Goal: Task Accomplishment & Management: Use online tool/utility

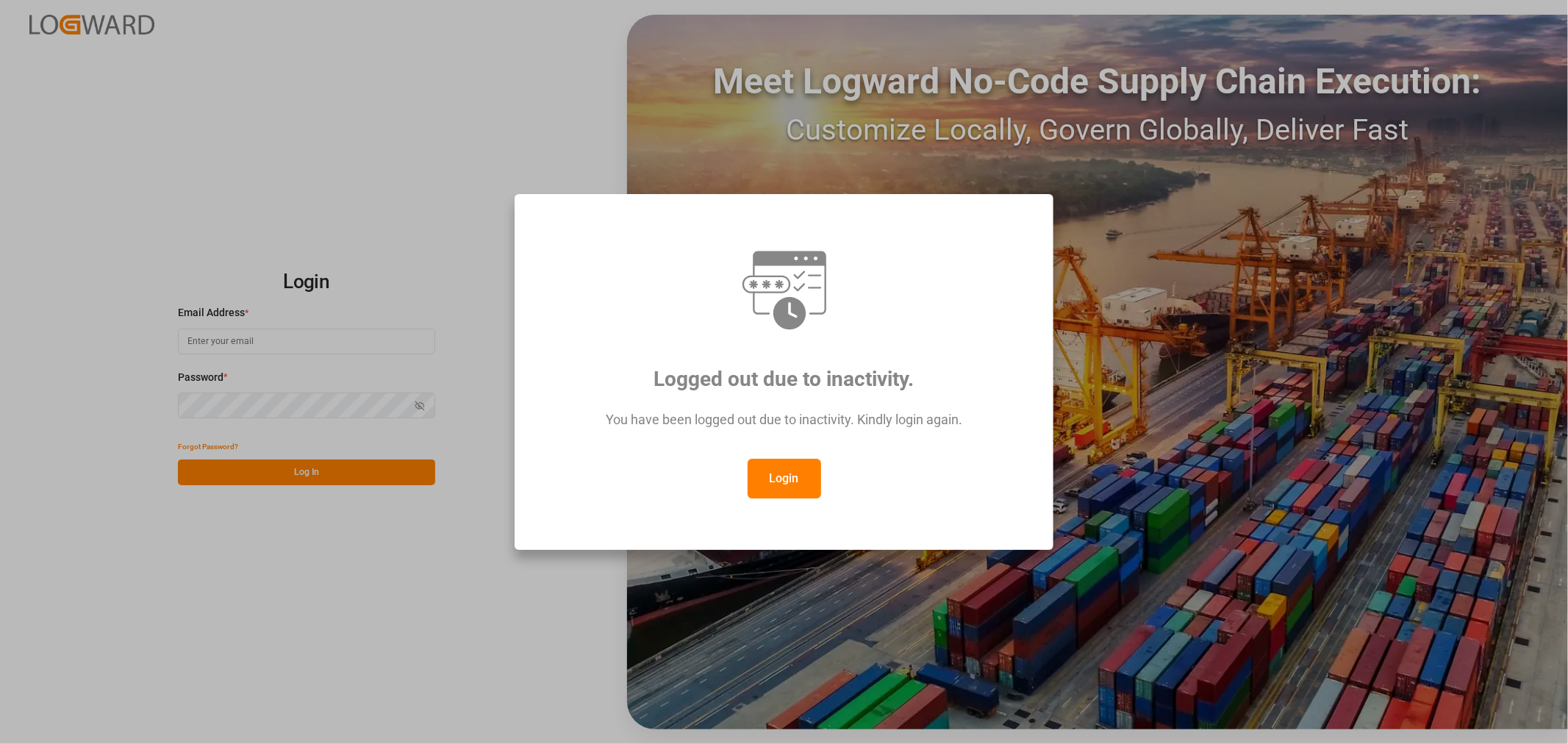
type input "[EMAIL_ADDRESS][DOMAIN_NAME]"
click at [796, 459] on button "Login" at bounding box center [784, 479] width 74 height 40
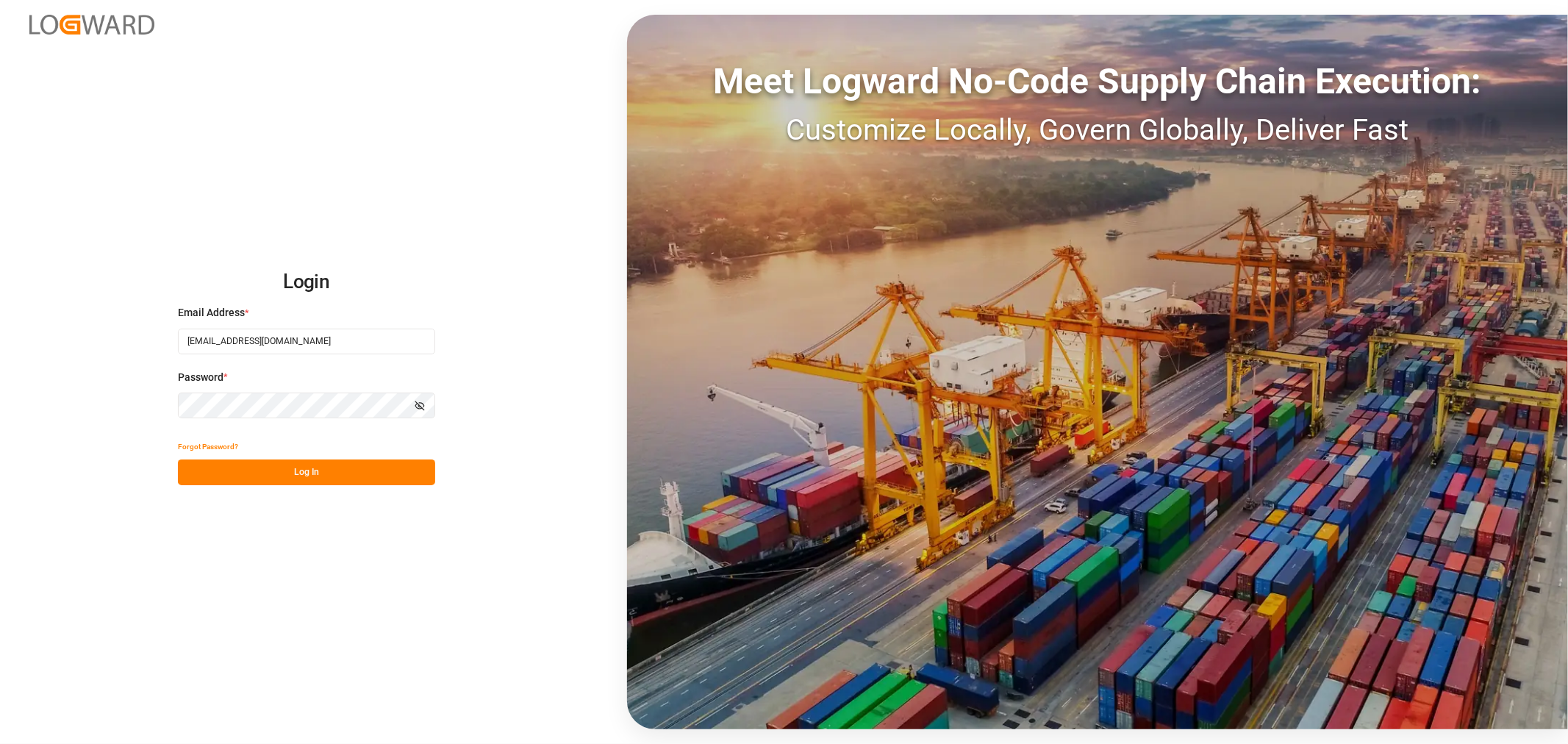
click at [410, 467] on button "Log In" at bounding box center [306, 472] width 257 height 25
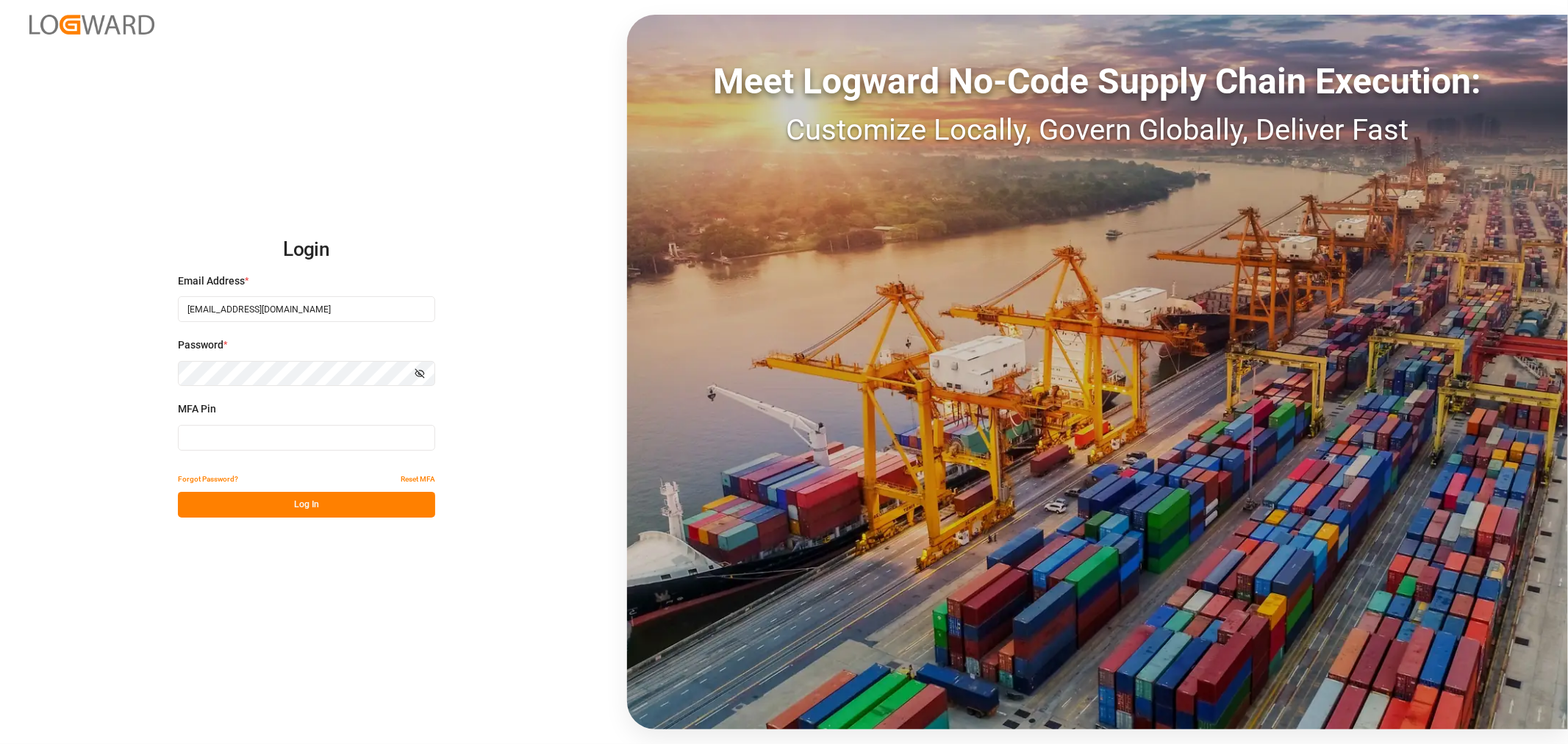
click at [329, 439] on input at bounding box center [306, 438] width 257 height 25
type input "694679"
click at [322, 500] on button "Log In" at bounding box center [306, 504] width 257 height 25
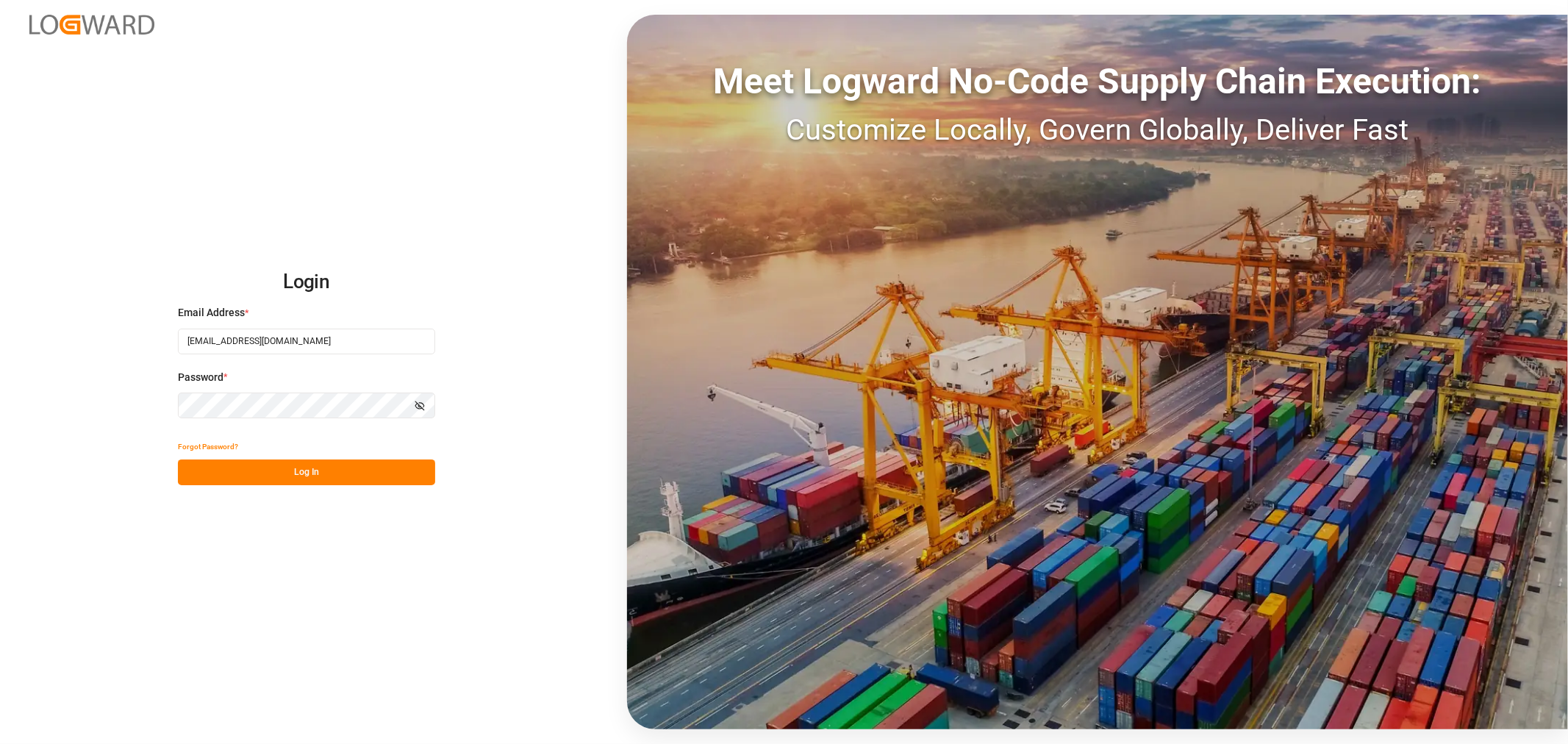
click at [265, 476] on button "Log In" at bounding box center [306, 472] width 257 height 25
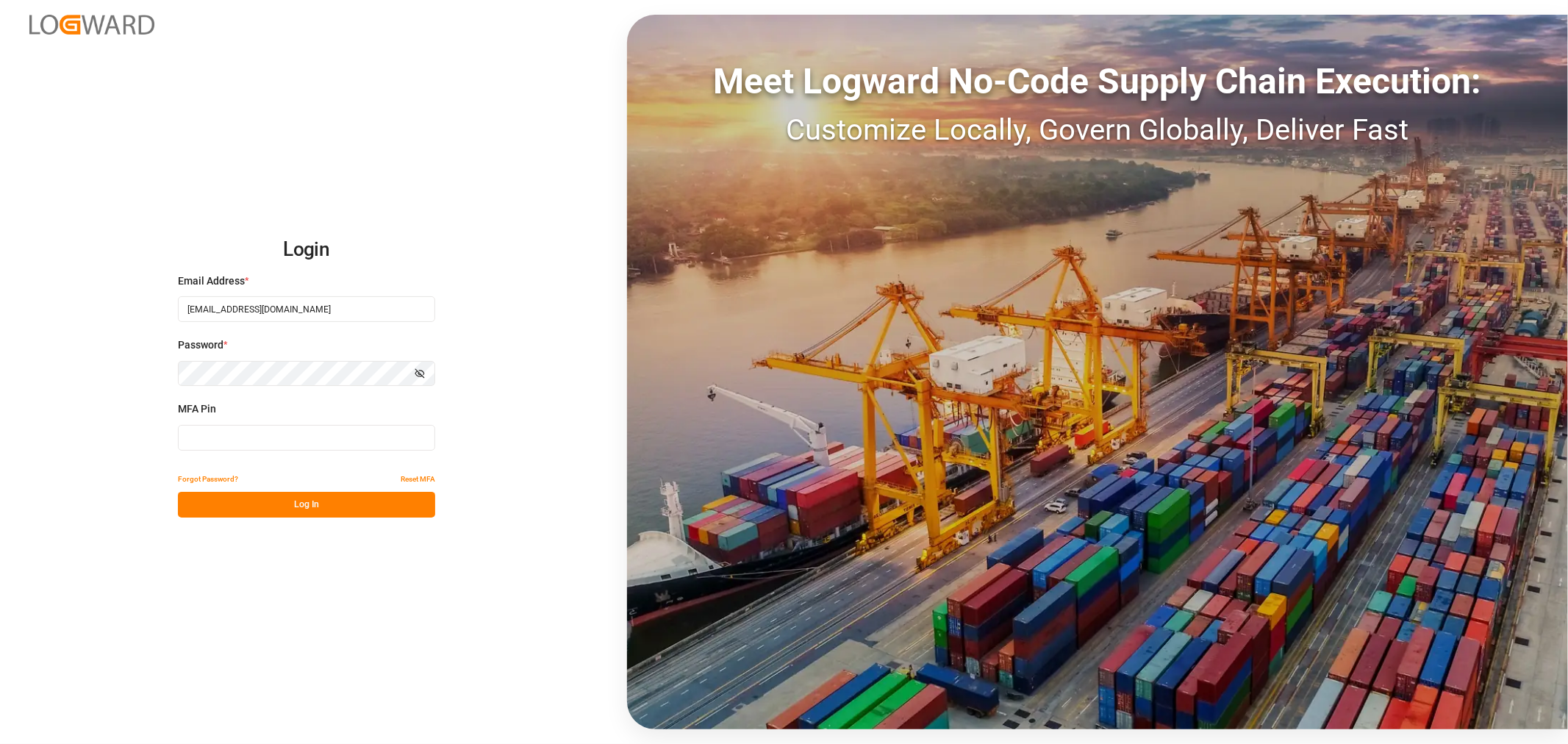
click at [233, 421] on div "MFA Pin" at bounding box center [306, 434] width 257 height 64
click at [238, 432] on input at bounding box center [306, 438] width 257 height 25
type input "694679"
click at [252, 498] on button "Log In" at bounding box center [306, 504] width 257 height 25
click at [251, 515] on button "Log In" at bounding box center [306, 504] width 257 height 25
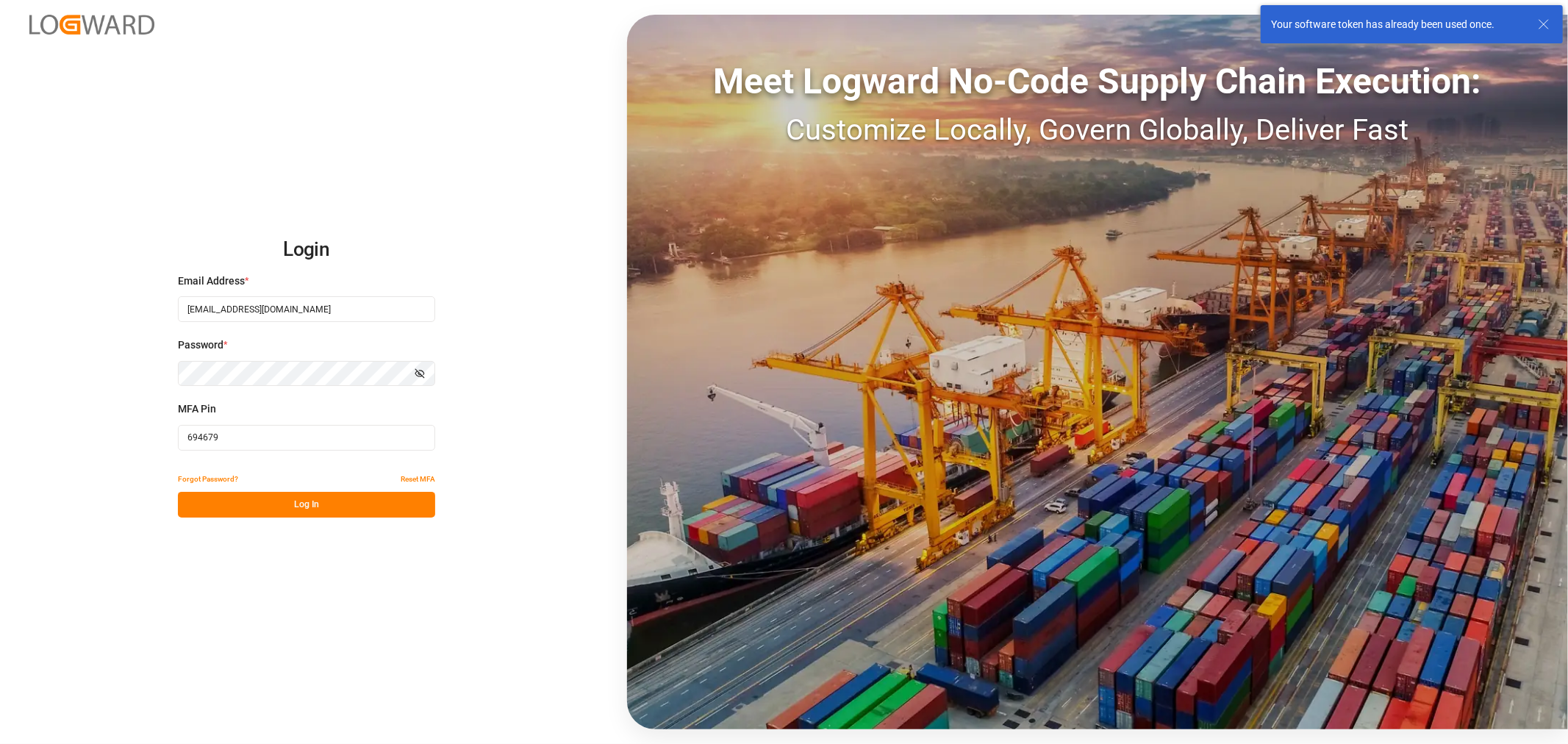
click at [224, 439] on input "694679" at bounding box center [306, 438] width 257 height 25
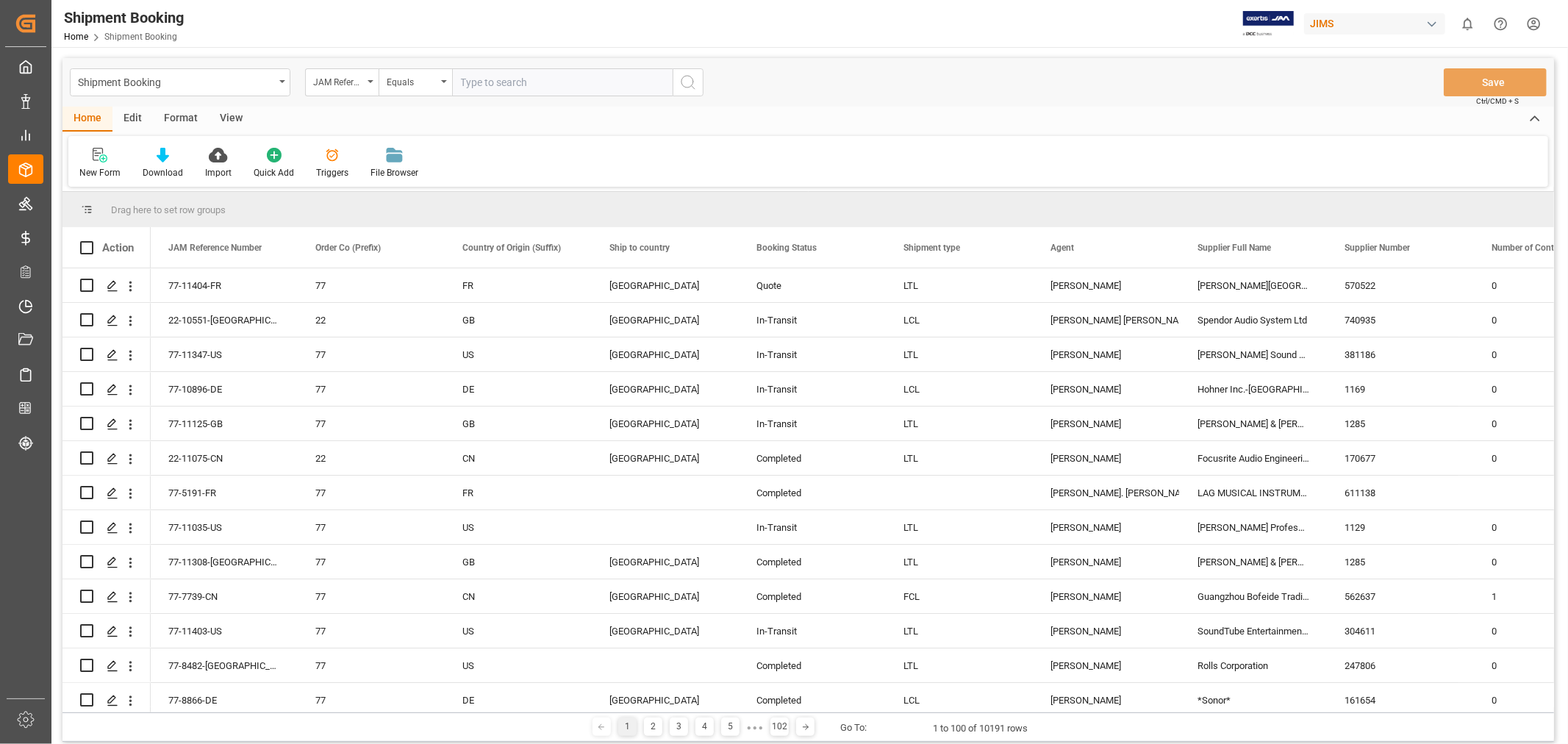
click at [466, 90] on input "text" at bounding box center [562, 82] width 221 height 28
type input "77-9897-CN"
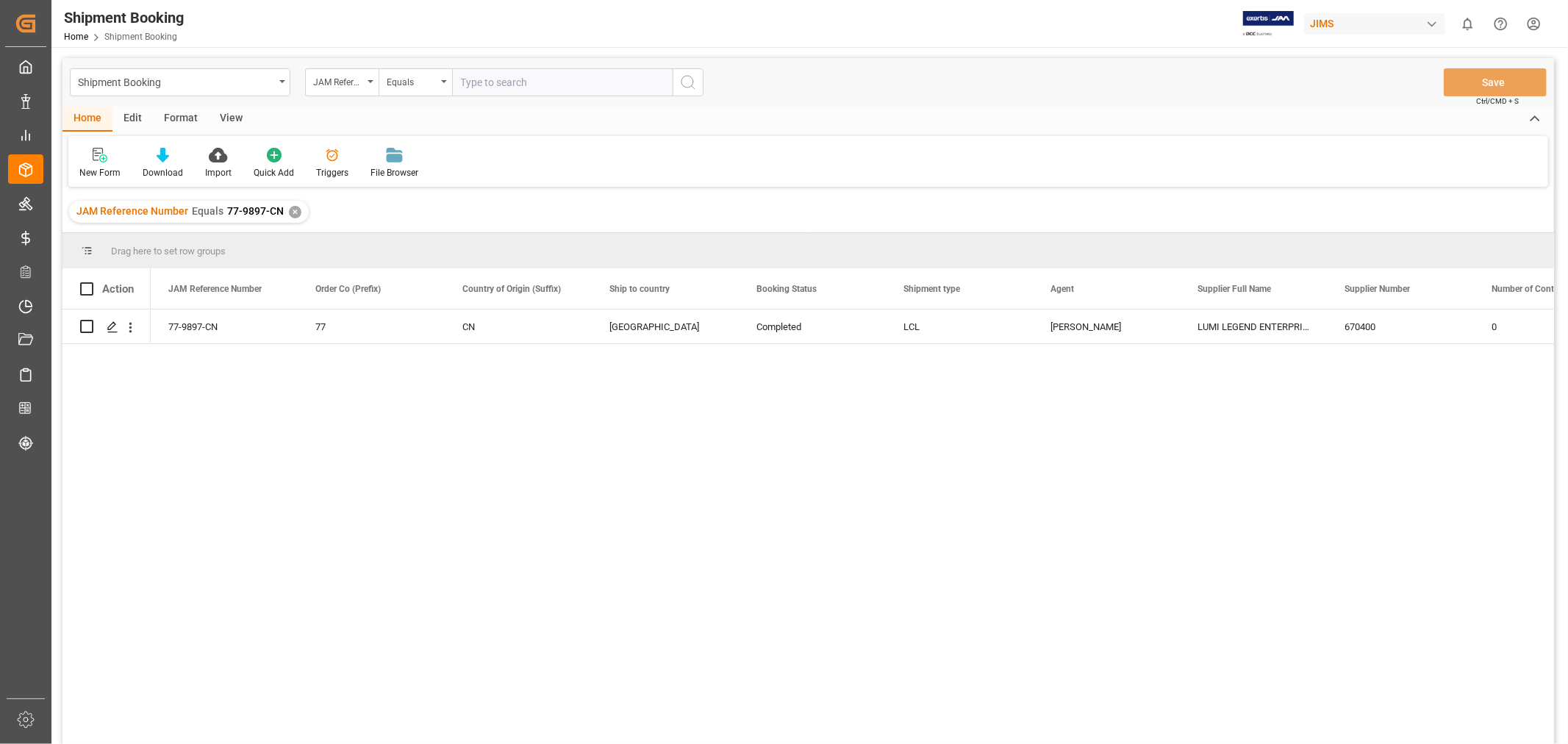
click at [300, 207] on div "JAM Reference Number Equals 77-9897-CN ✕" at bounding box center [189, 212] width 240 height 22
click at [284, 211] on div "JAM Reference Number Equals 77-9897-CN ✕" at bounding box center [189, 212] width 240 height 22
click at [289, 206] on div "✕" at bounding box center [295, 212] width 13 height 13
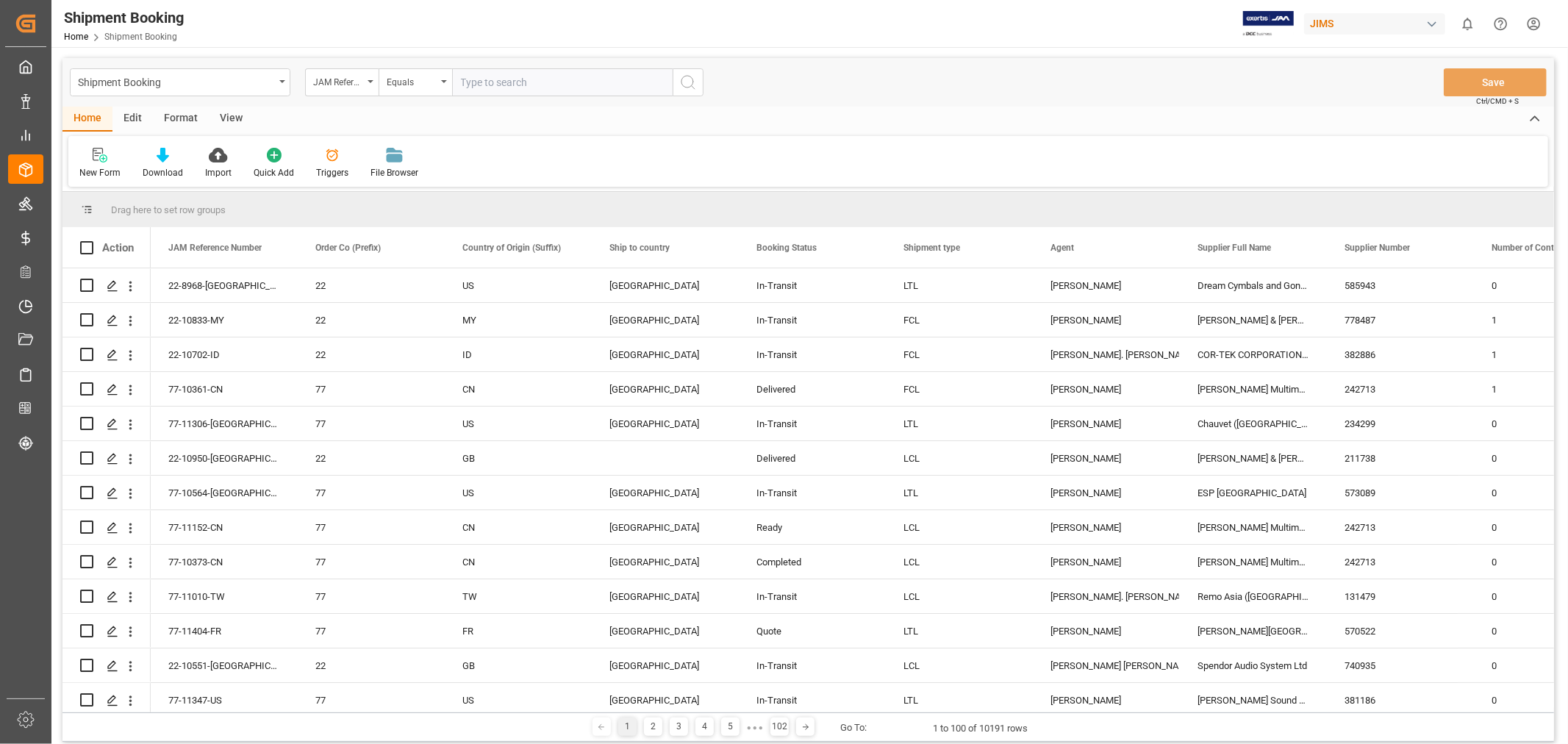
click at [473, 84] on input "text" at bounding box center [562, 82] width 221 height 28
type input "77-9898-CB"
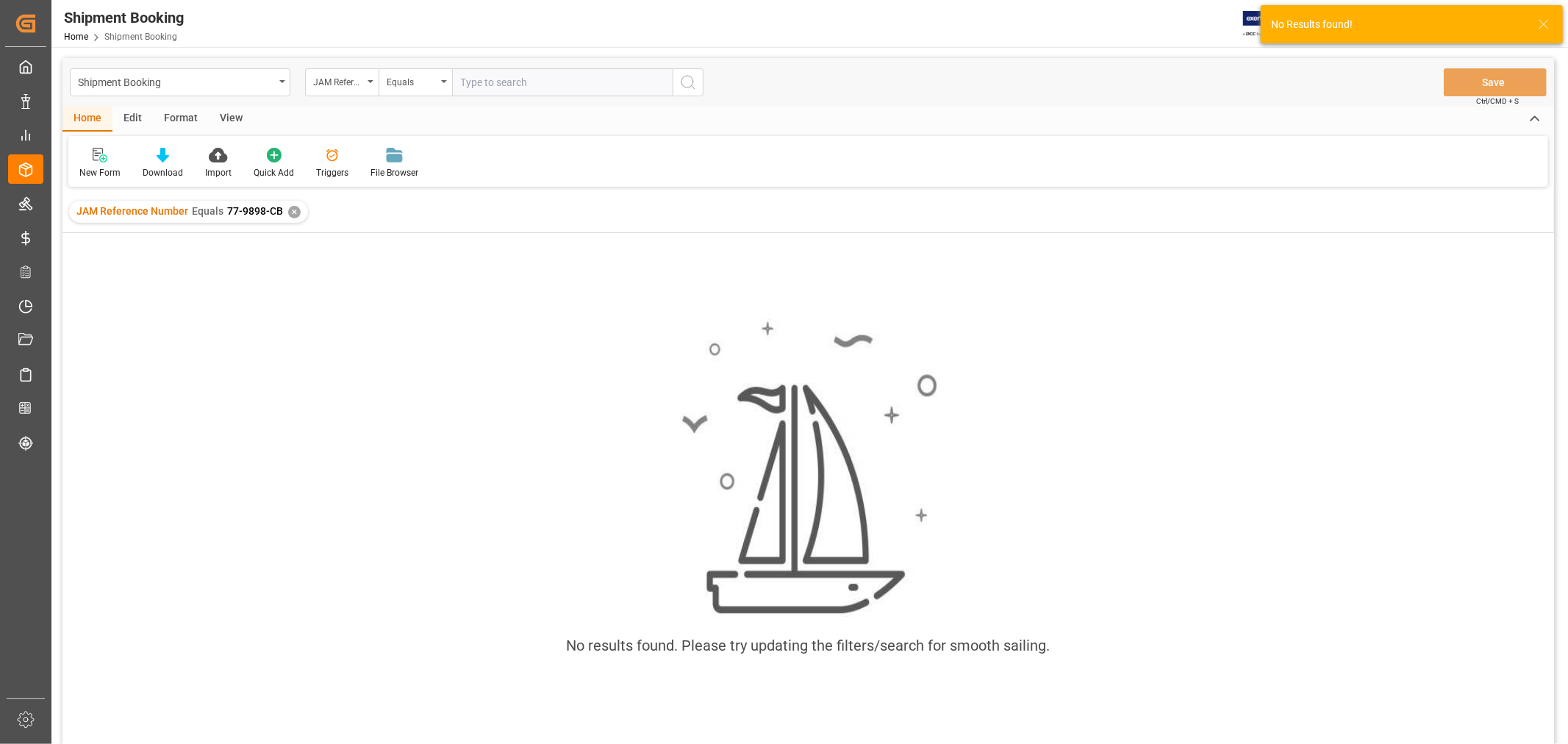
click at [295, 203] on div "JAM Reference Number Equals 77-9898-CB ✕" at bounding box center [188, 212] width 239 height 22
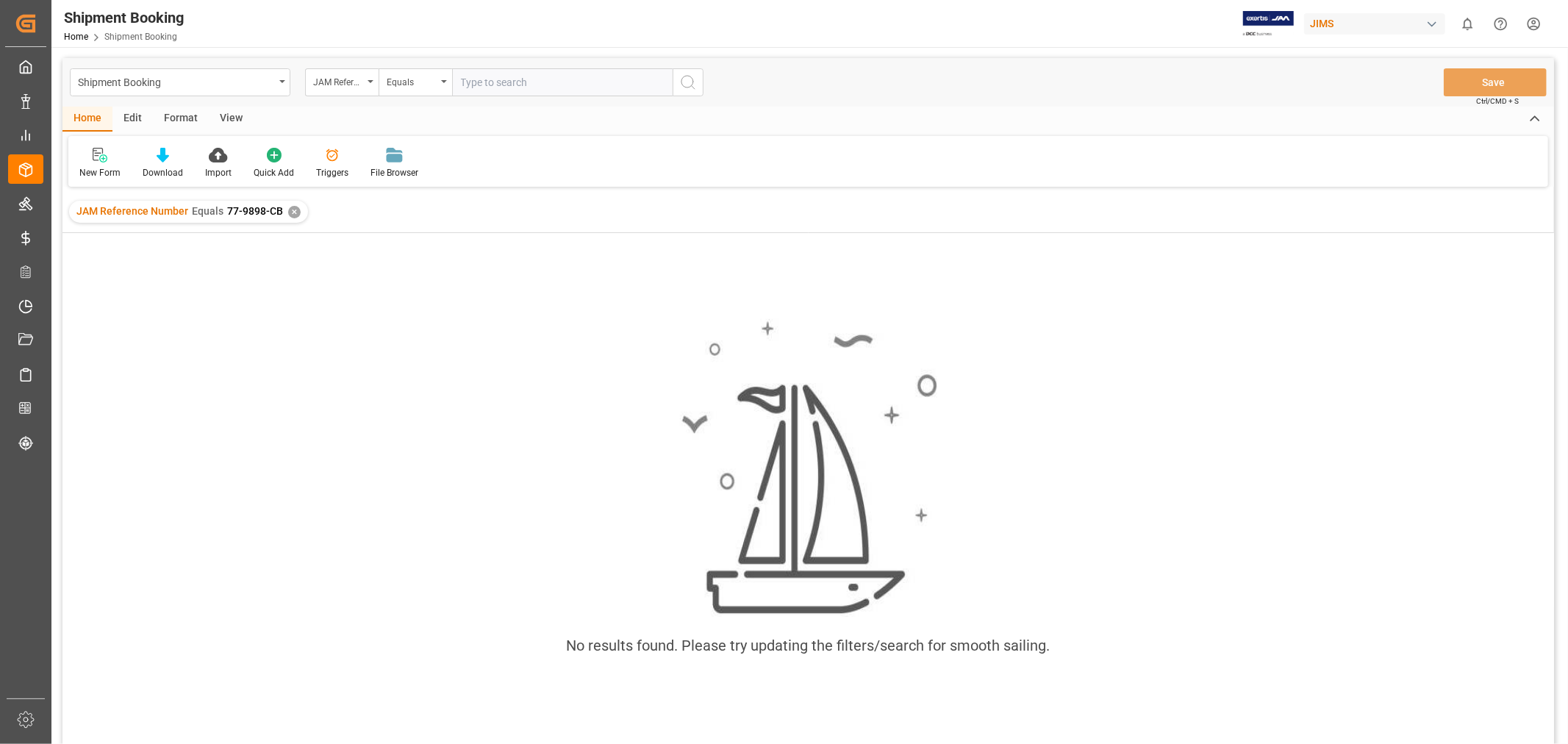
click at [297, 211] on div "✕" at bounding box center [295, 212] width 13 height 13
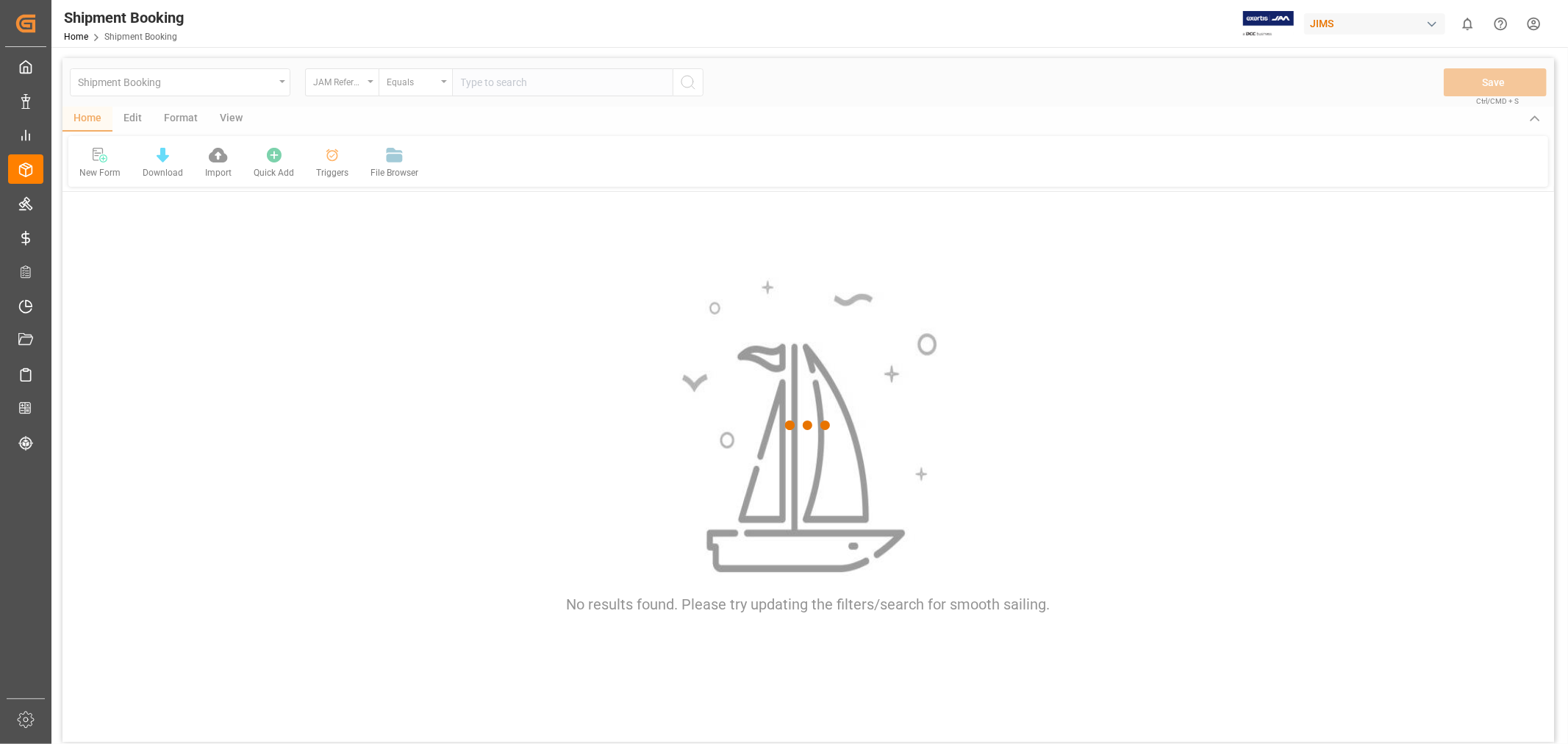
click at [357, 87] on div at bounding box center [808, 426] width 1492 height 735
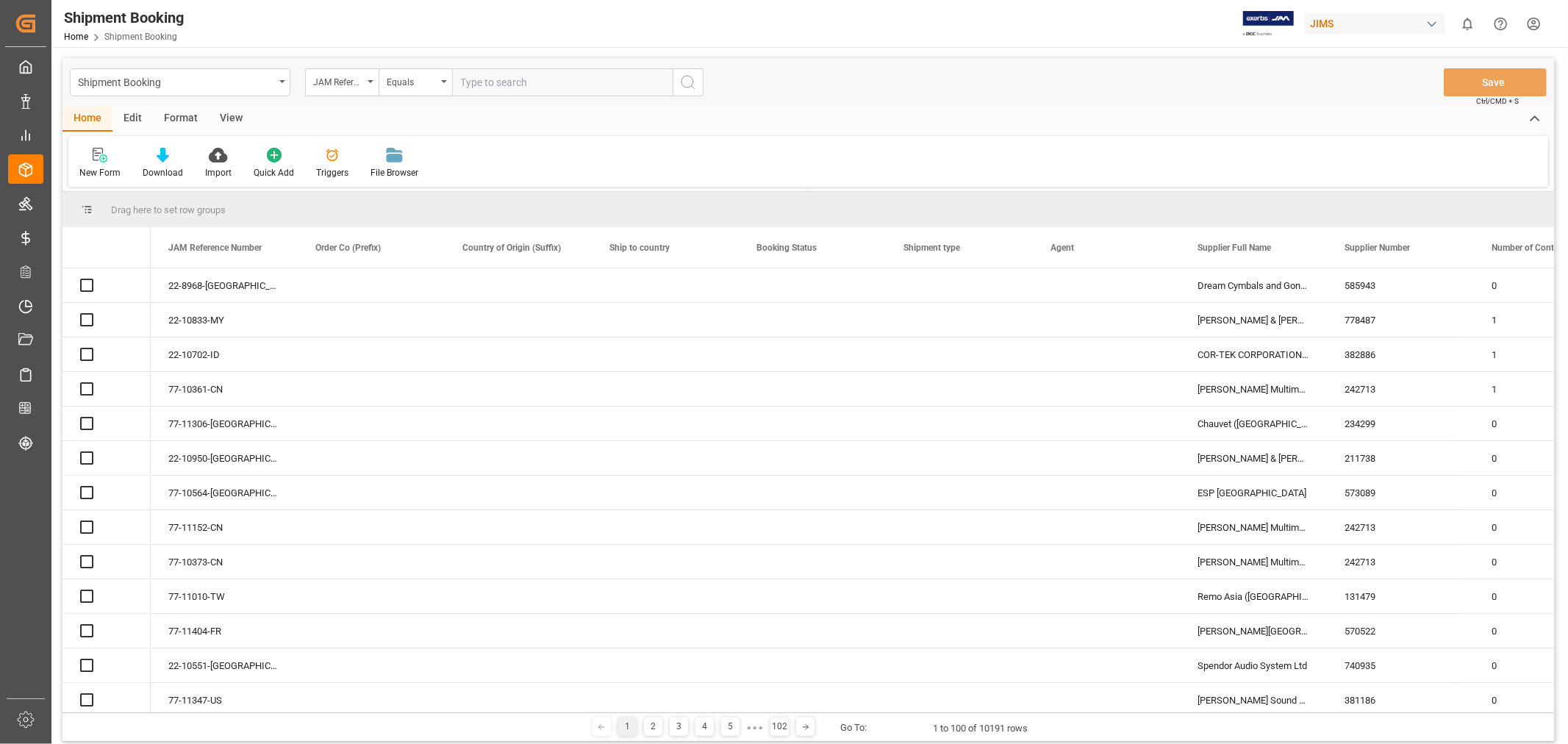
click at [357, 87] on div "JAM Reference Number" at bounding box center [337, 80] width 50 height 17
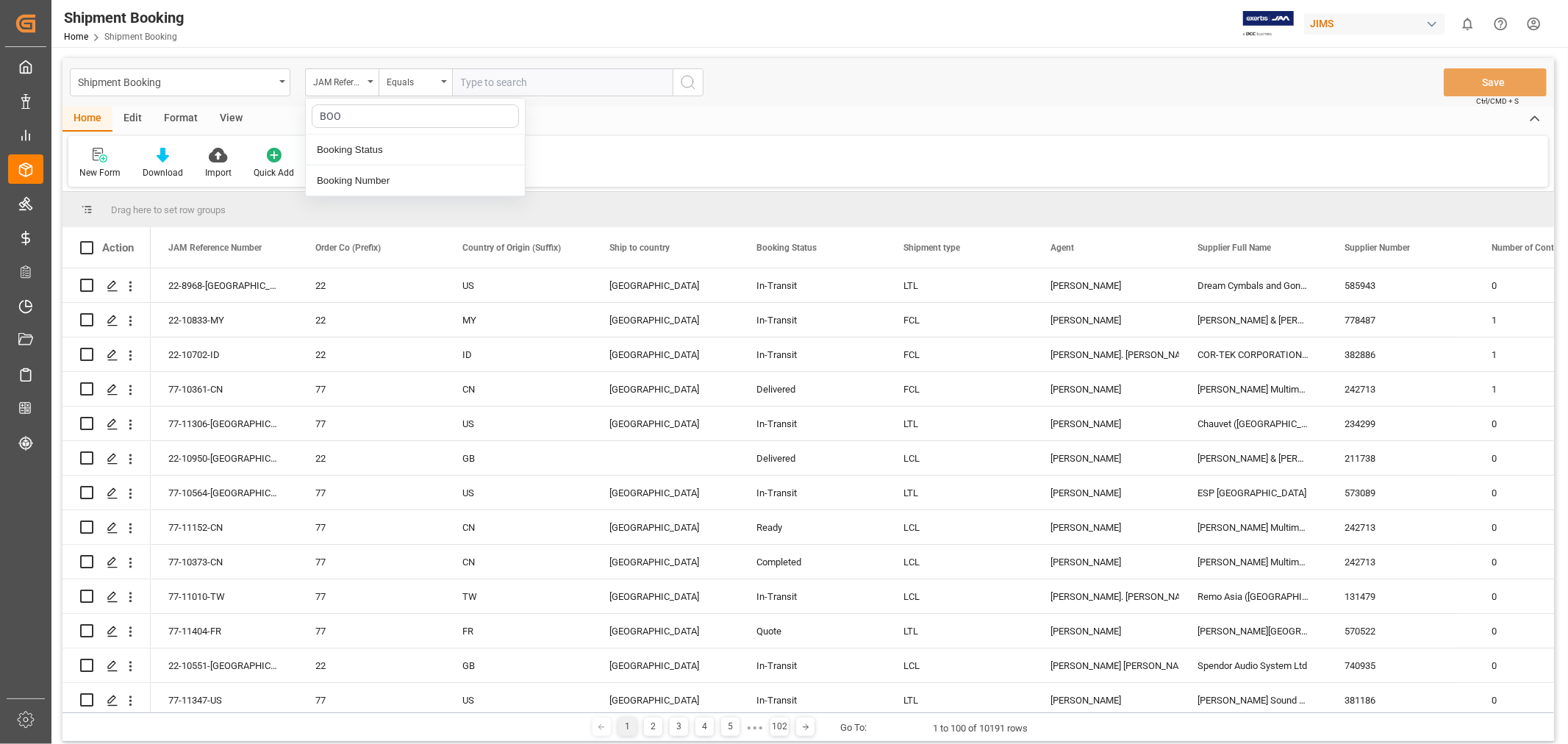
type input "BOOK"
click at [342, 186] on div "Booking Number" at bounding box center [415, 180] width 219 height 31
click at [525, 84] on input "text" at bounding box center [562, 82] width 221 height 28
paste input "13634555"
type input "13634555"
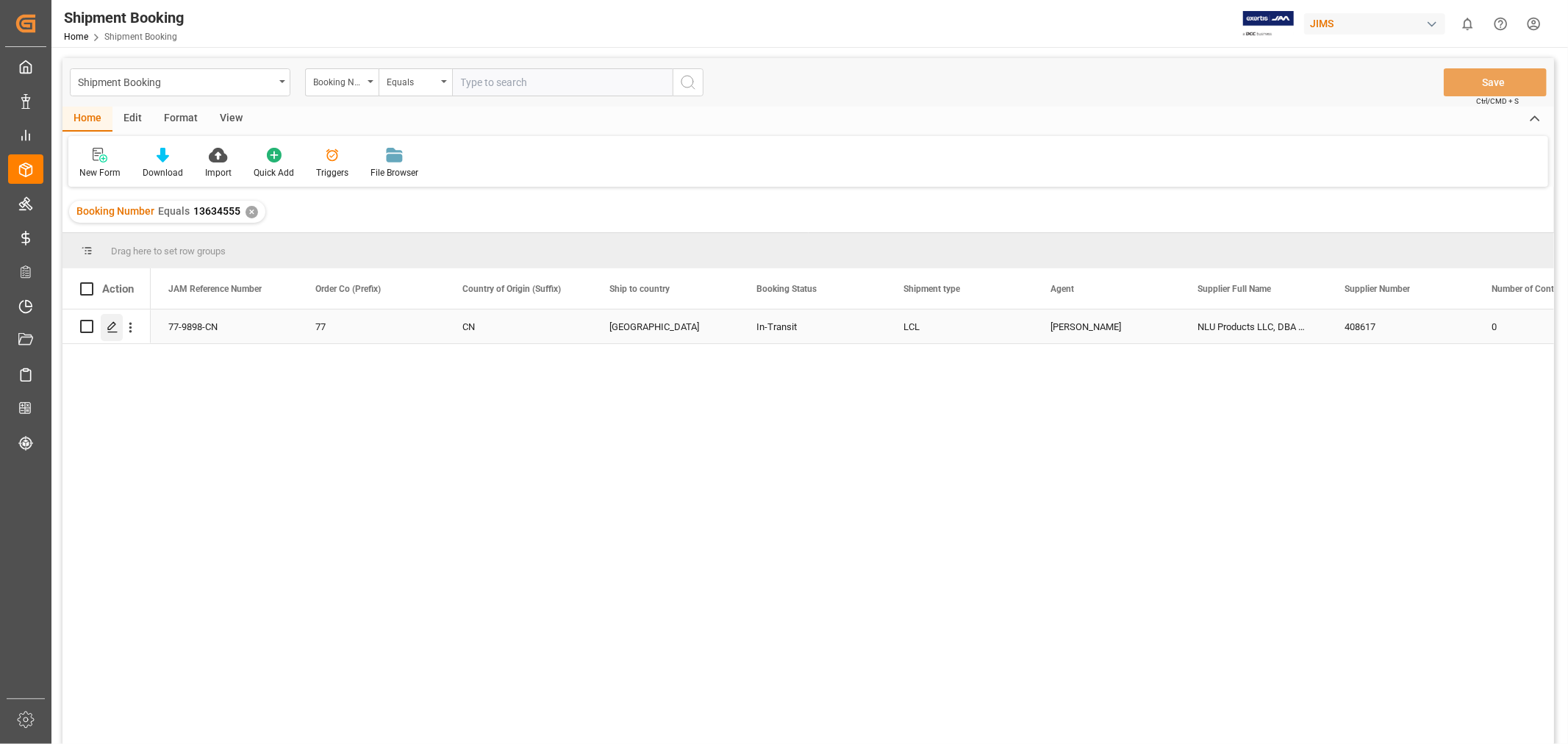
click at [105, 322] on div "Press SPACE to select this row." at bounding box center [112, 327] width 22 height 27
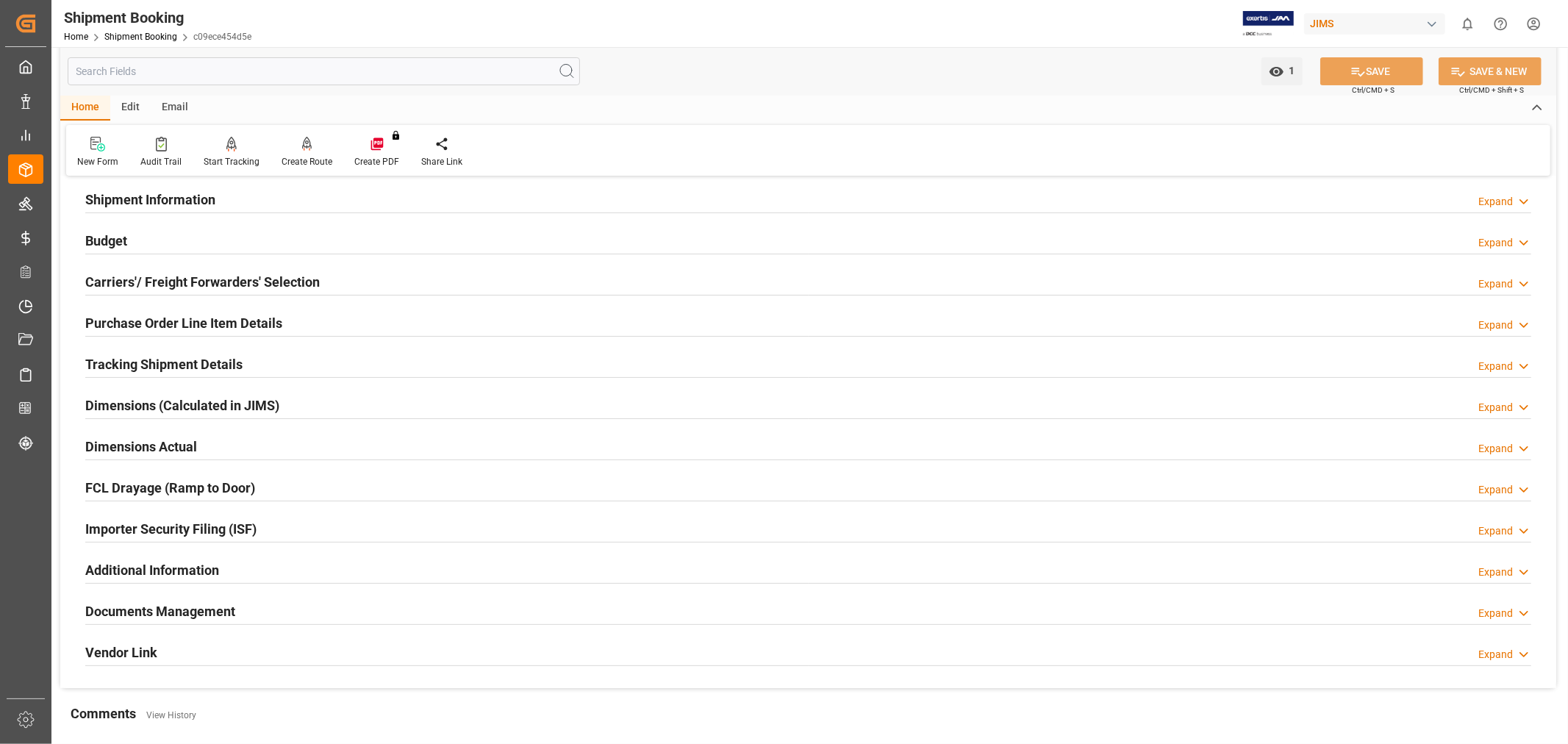
scroll to position [408, 0]
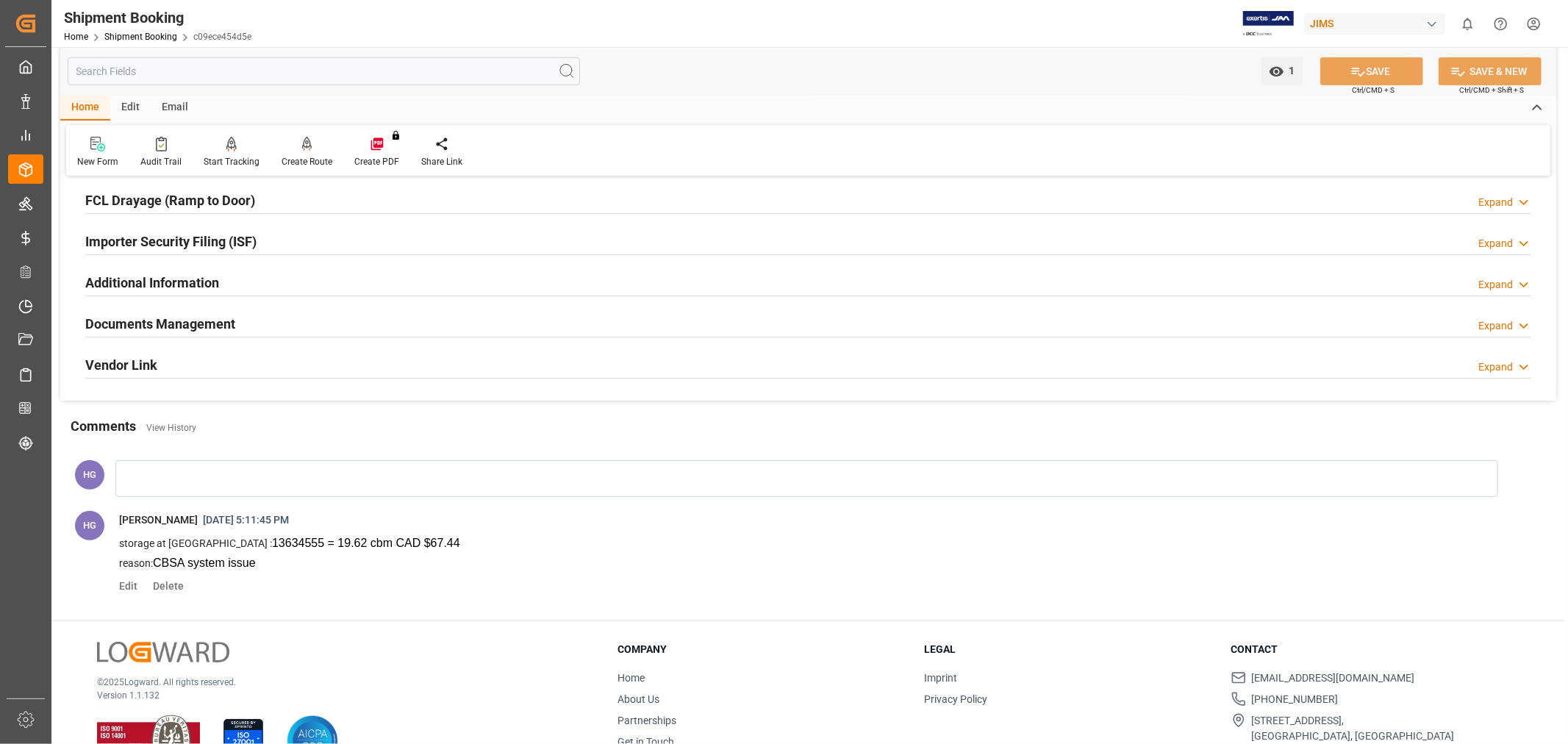
click at [186, 318] on h2 "Documents Management" at bounding box center [160, 323] width 150 height 20
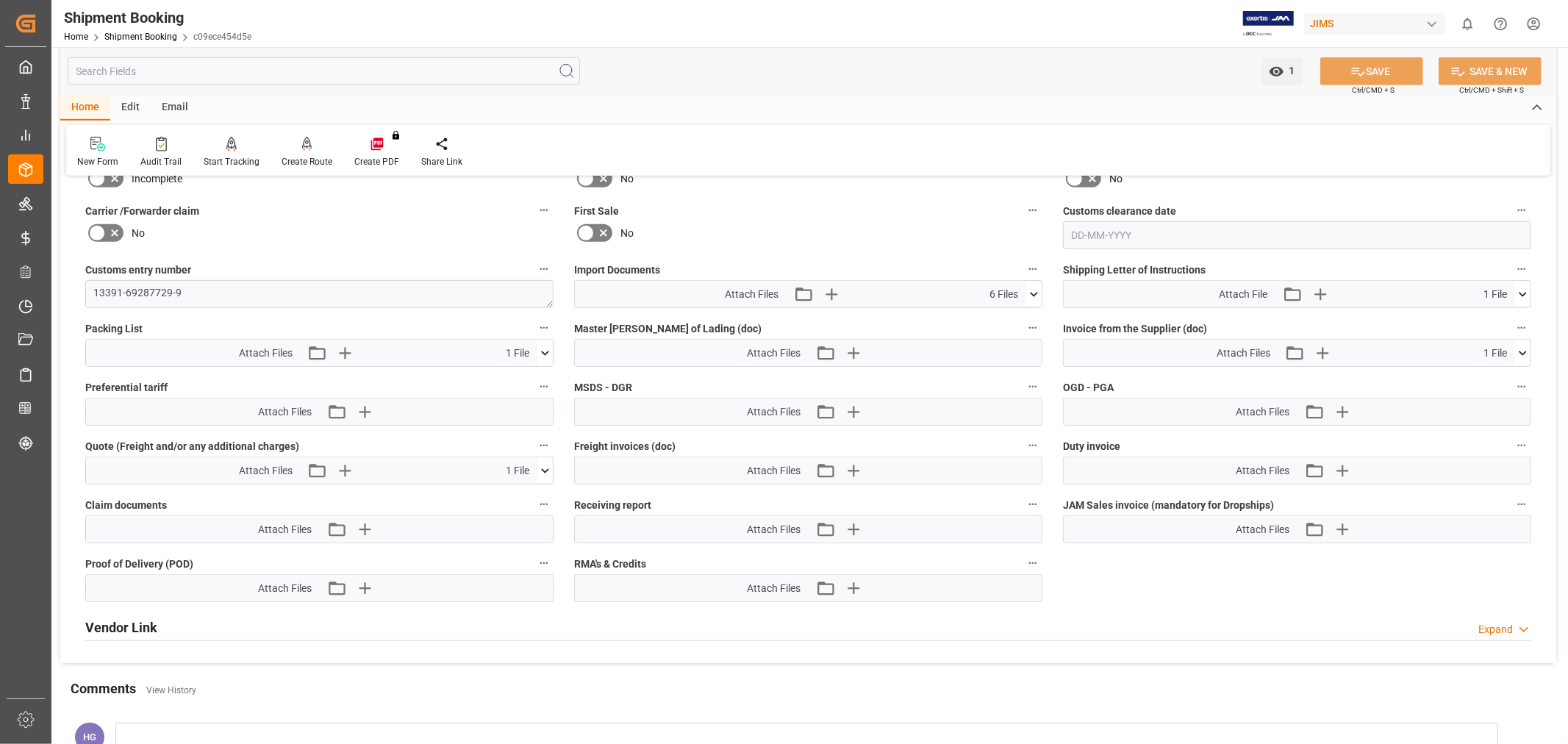
scroll to position [898, 0]
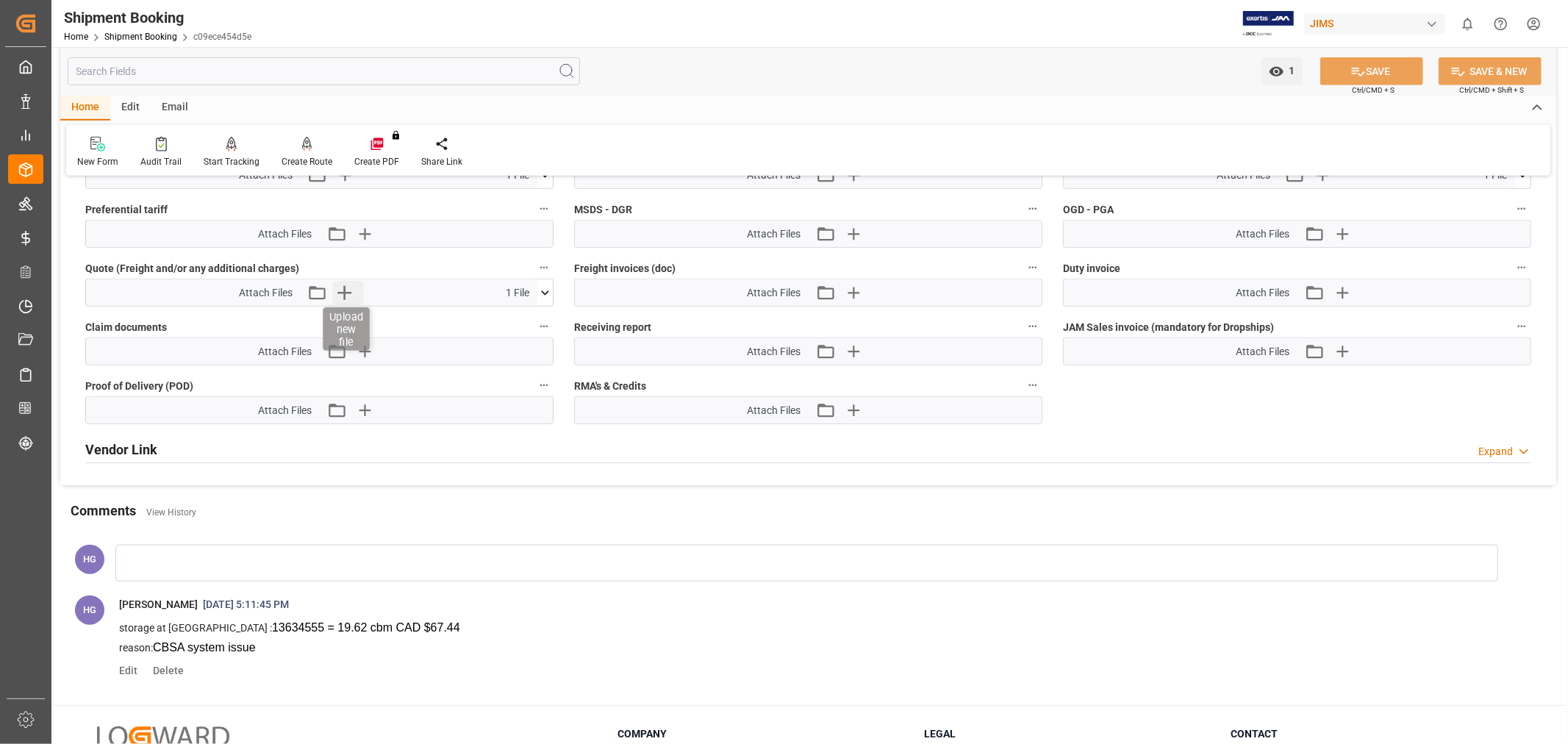
click at [344, 291] on icon "button" at bounding box center [345, 293] width 14 height 14
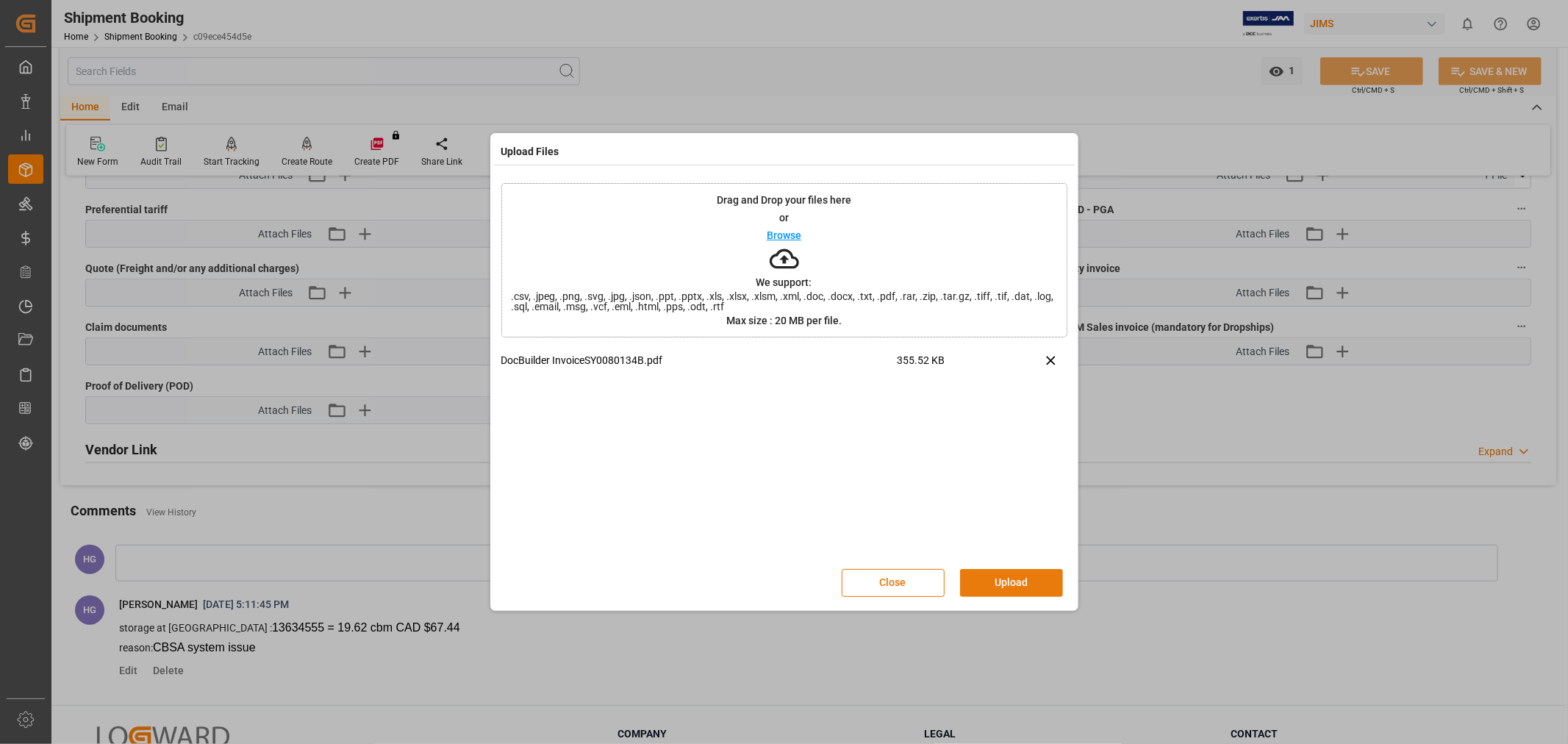
click at [985, 585] on button "Upload" at bounding box center [1011, 583] width 103 height 28
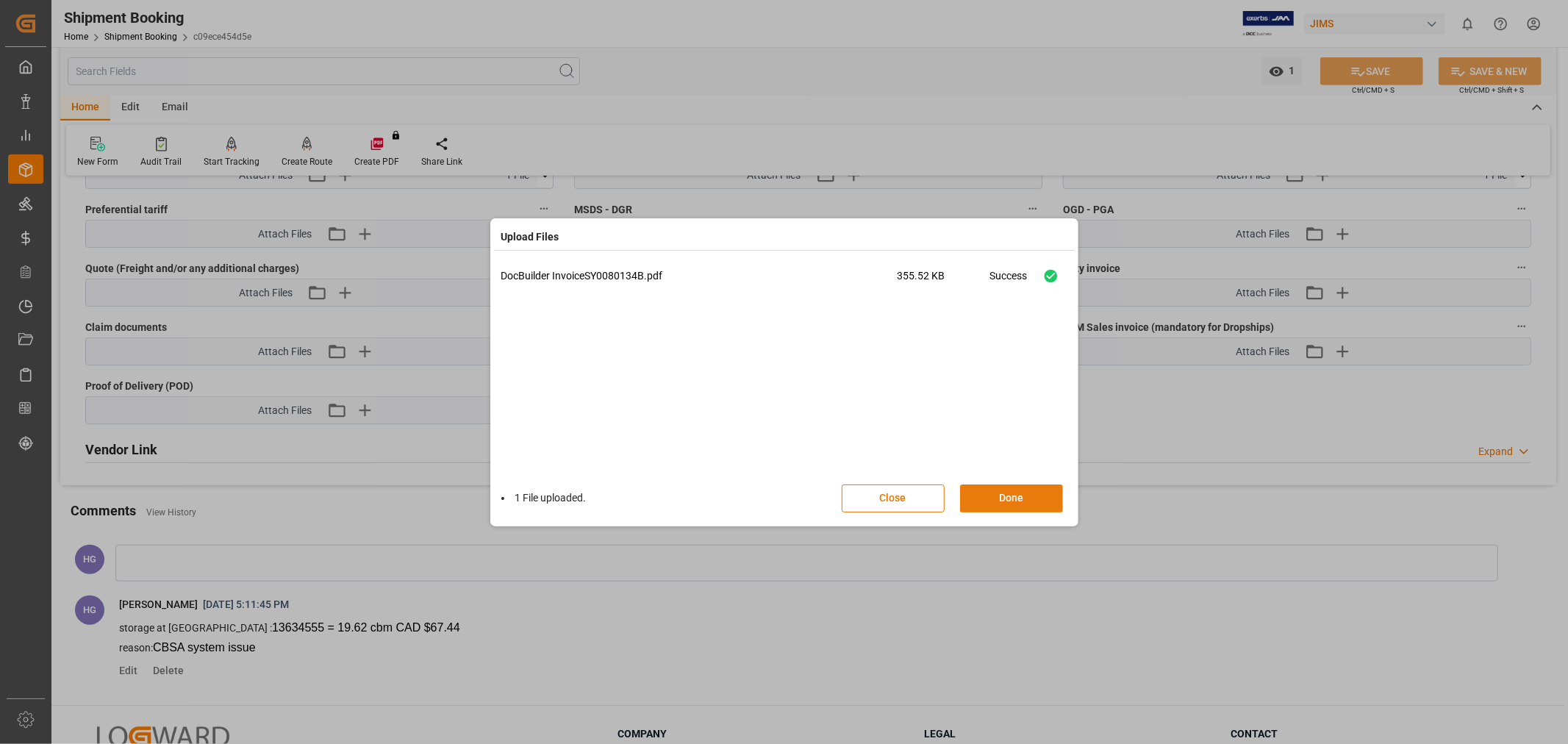
click at [989, 485] on button "Done" at bounding box center [1011, 498] width 103 height 28
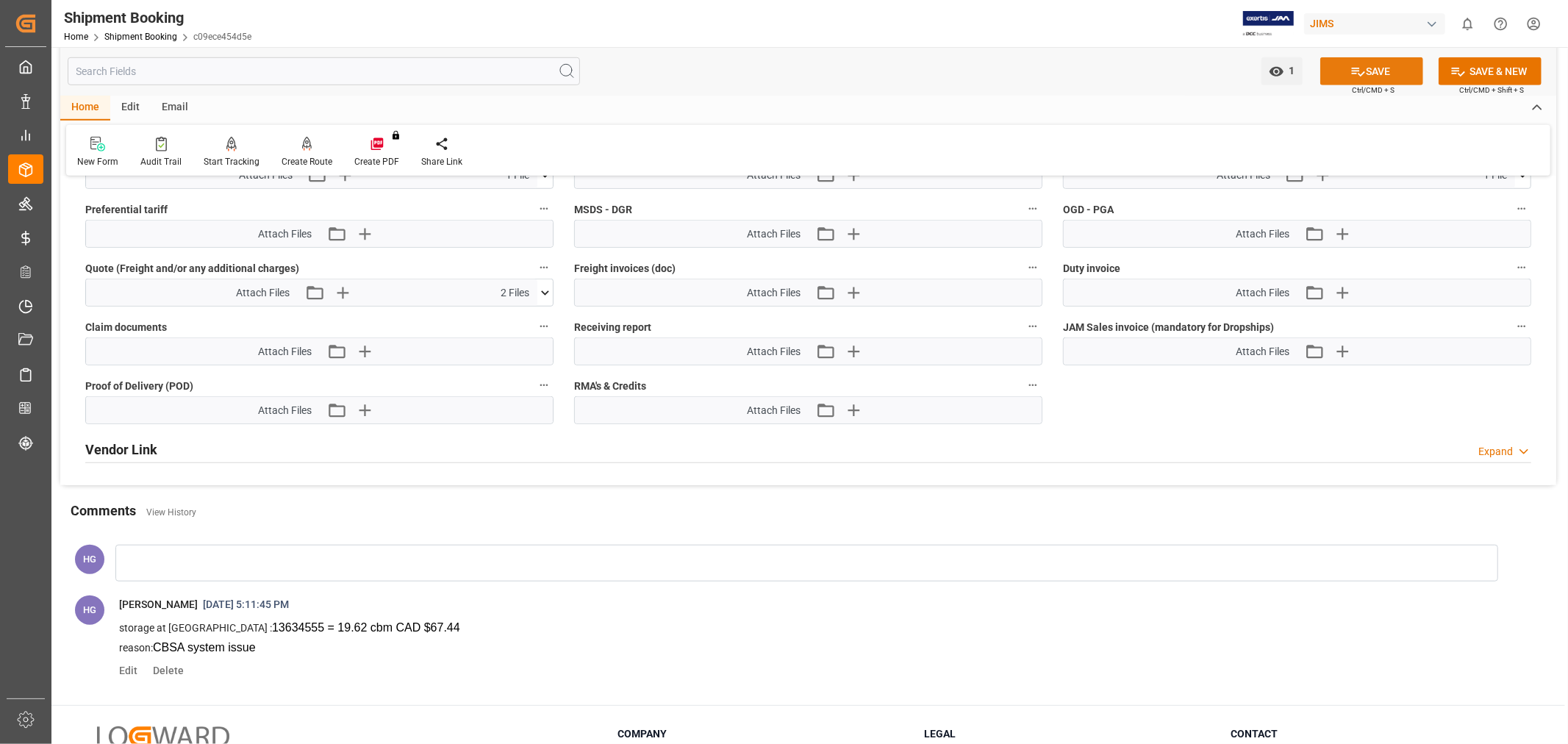
click at [1339, 62] on button "SAVE" at bounding box center [1372, 71] width 103 height 28
click at [780, 569] on div at bounding box center [807, 563] width 1383 height 37
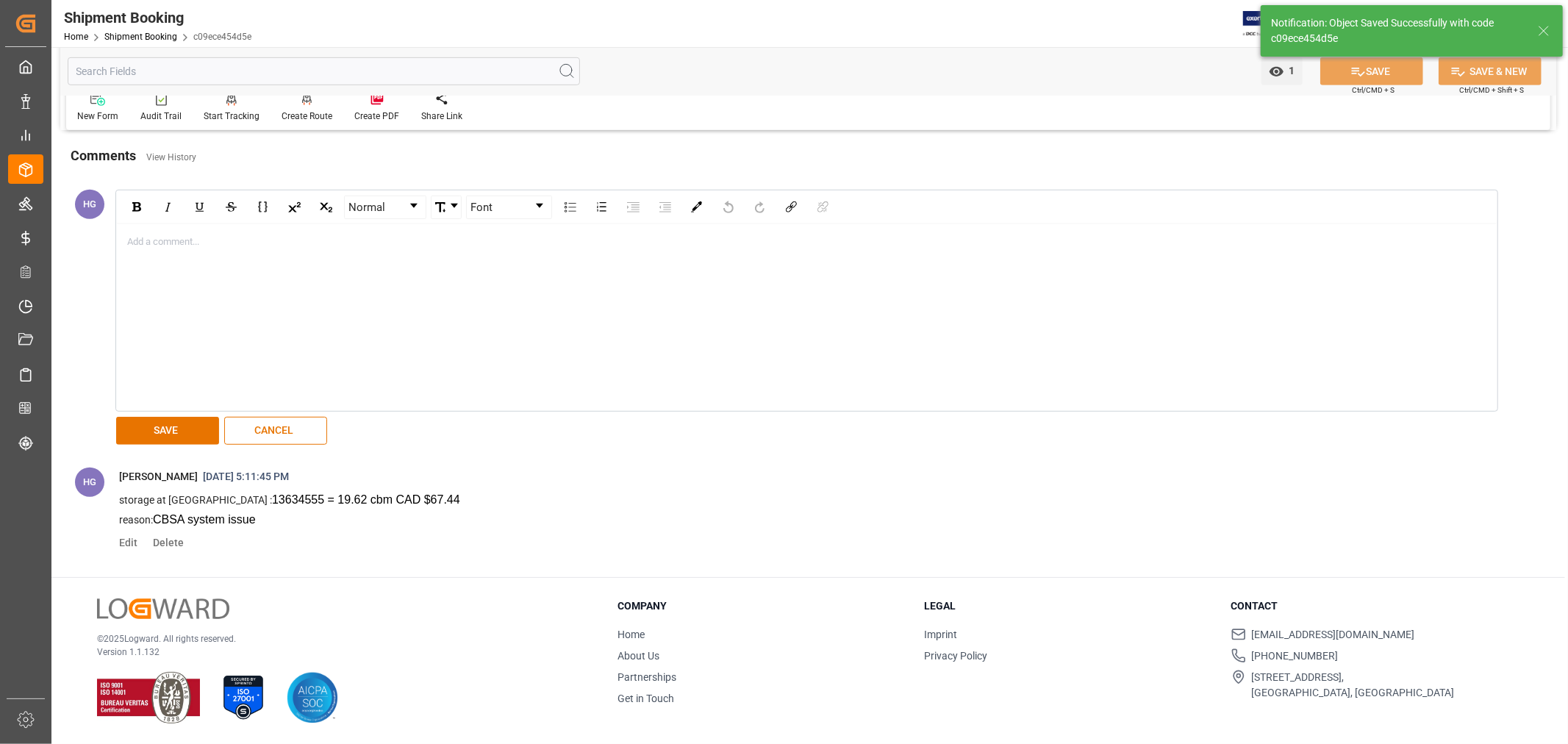
scroll to position [326, 0]
